Goal: Browse casually

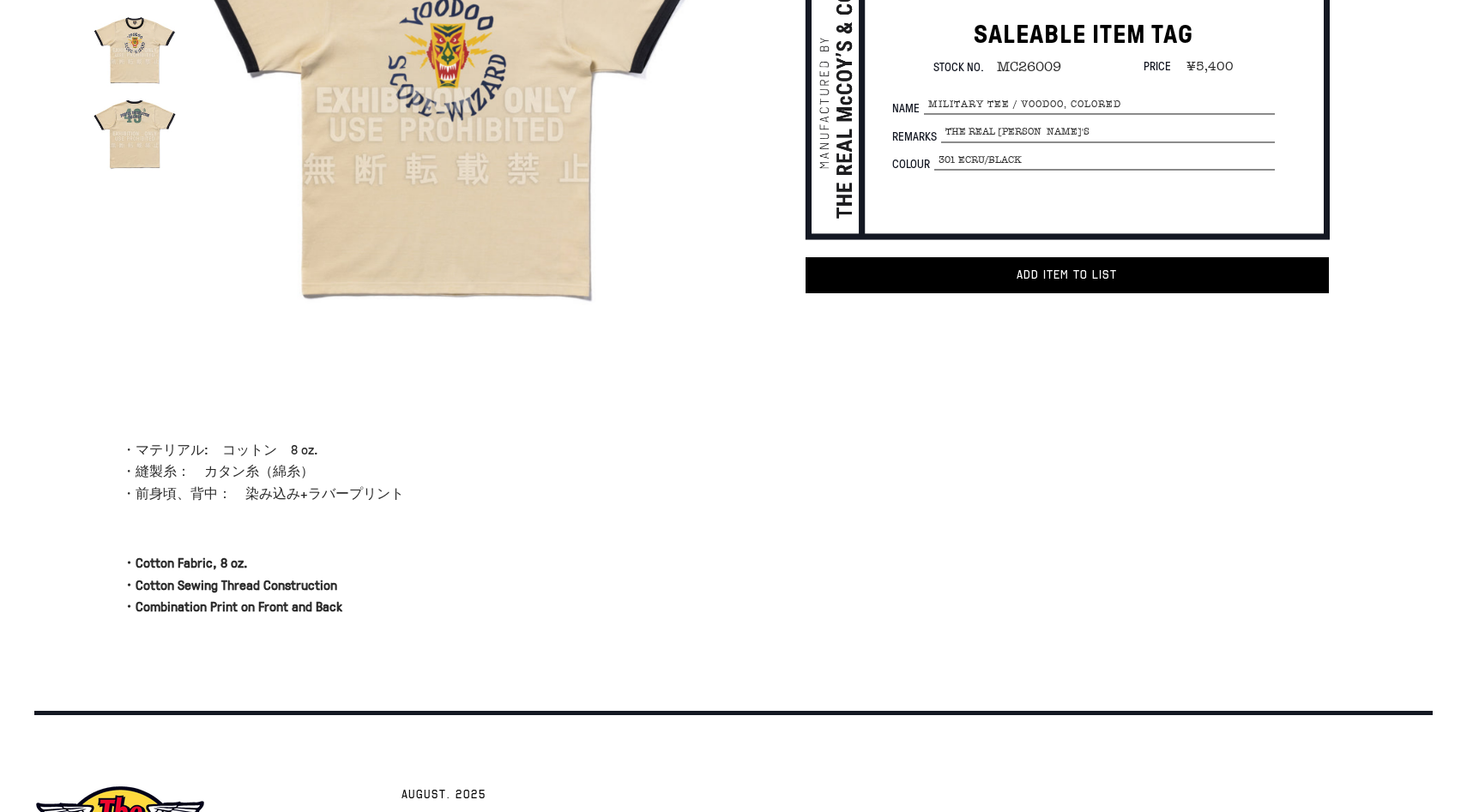
scroll to position [424, 0]
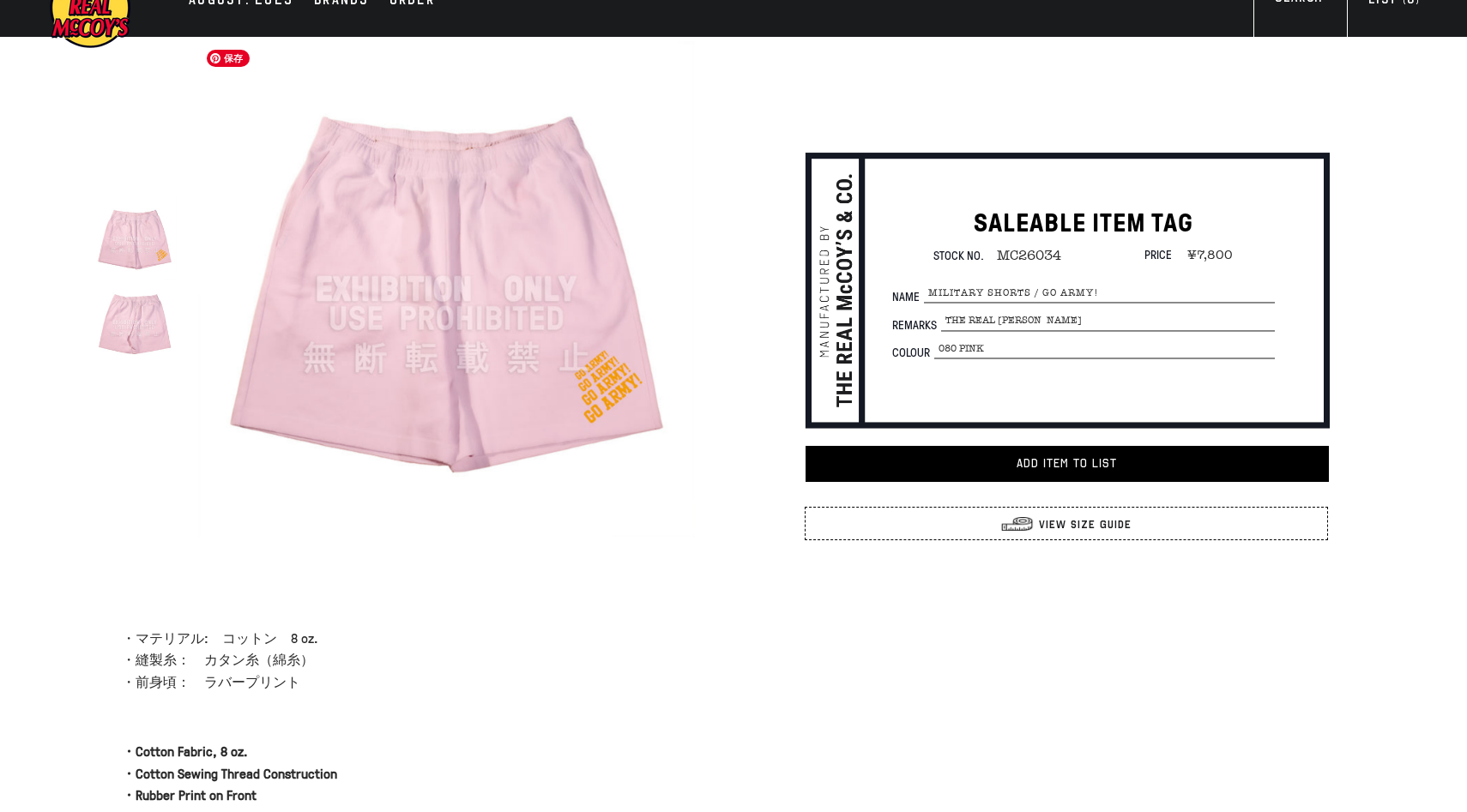
scroll to position [28, 0]
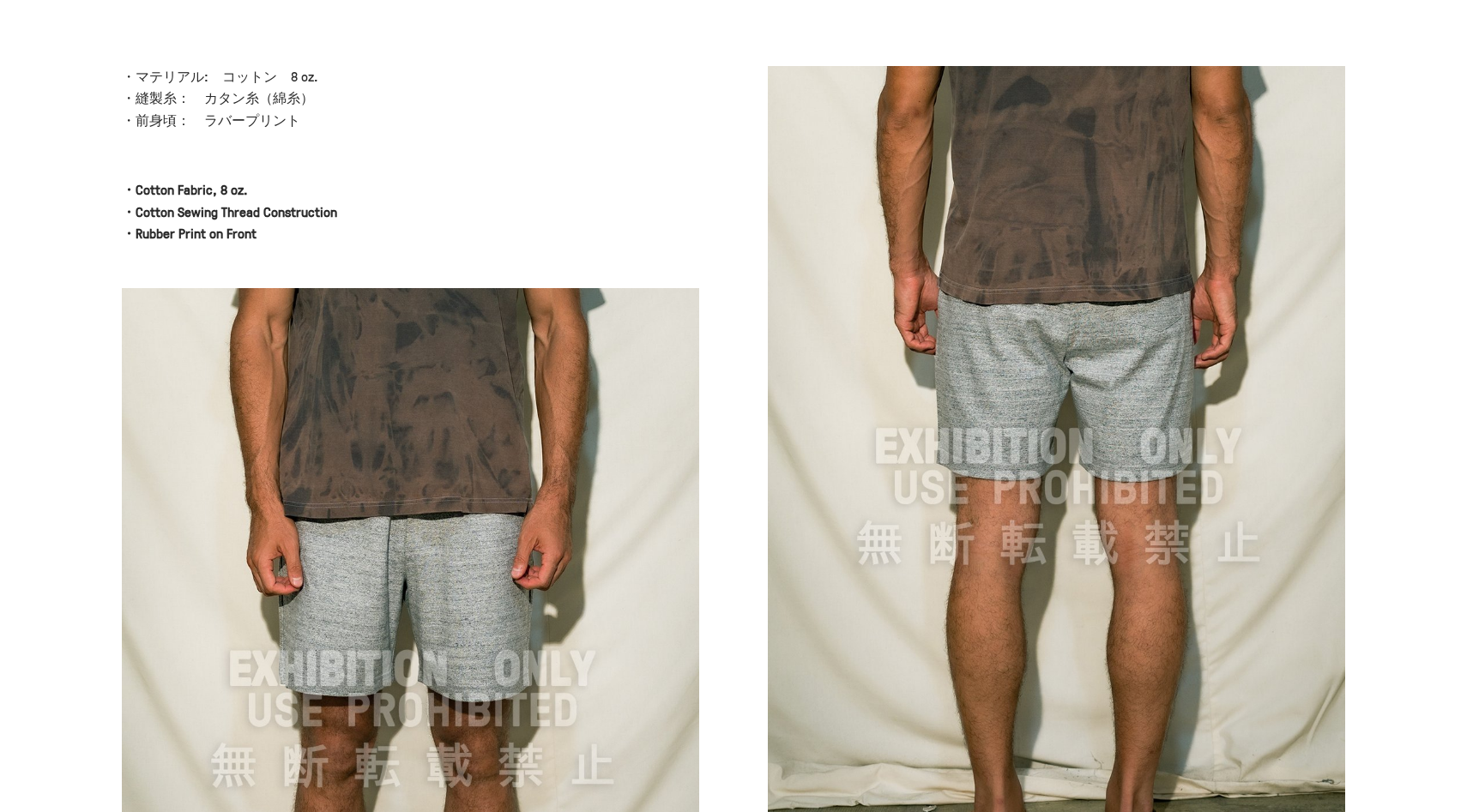
scroll to position [598, 0]
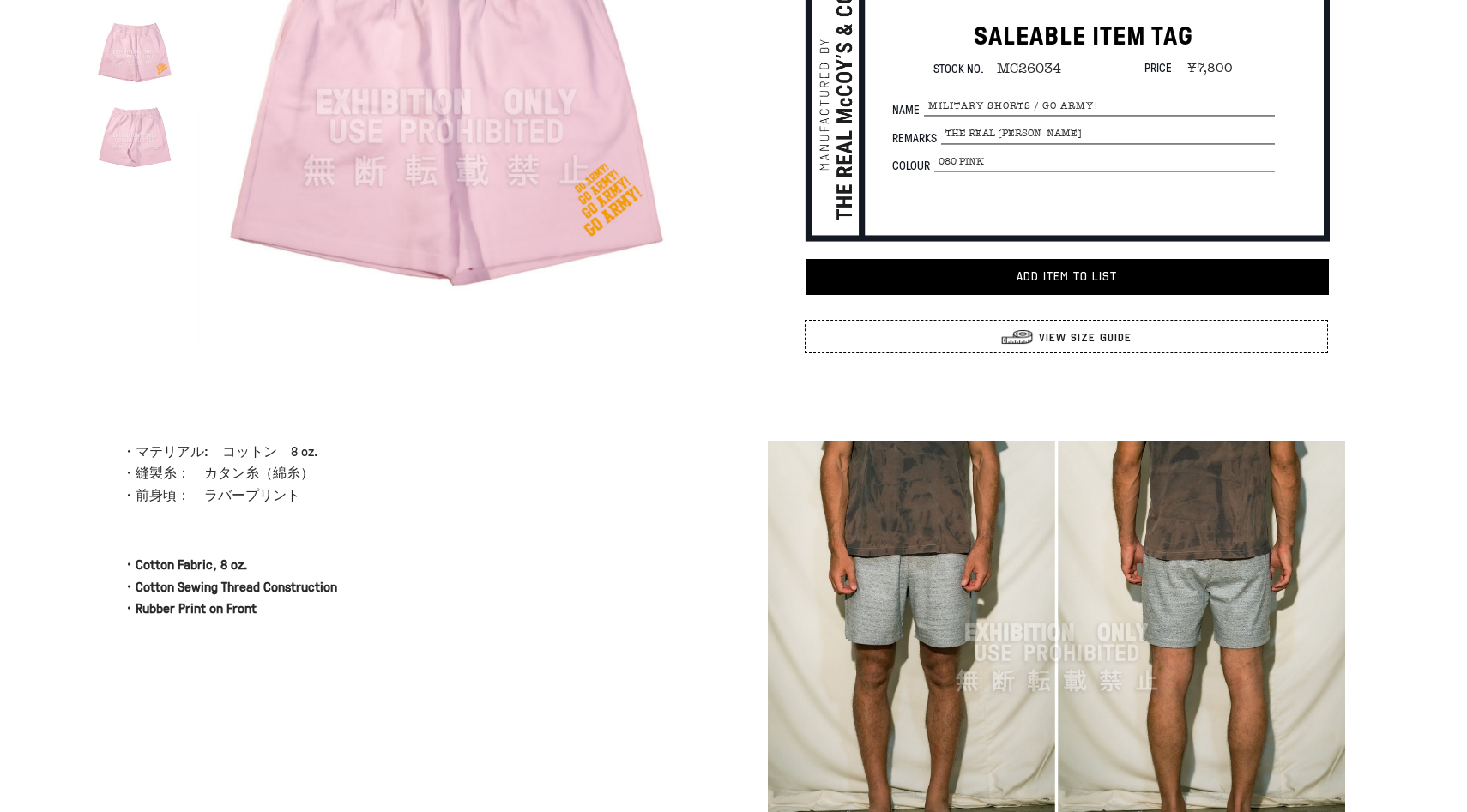
scroll to position [223, 0]
